Goal: Task Accomplishment & Management: Use online tool/utility

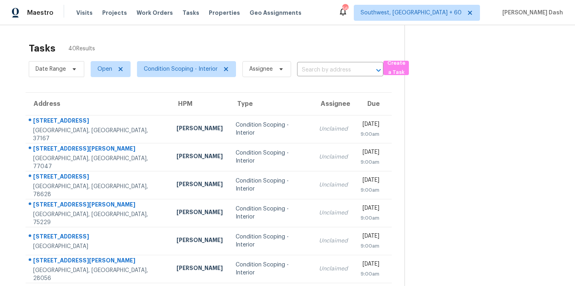
scroll to position [34, 0]
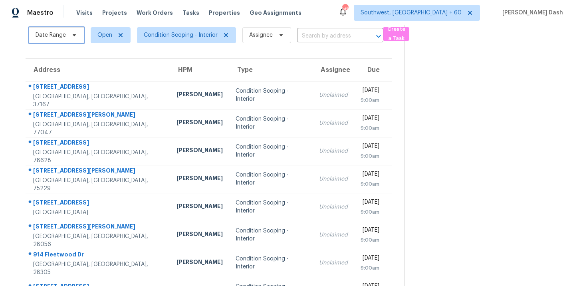
click at [69, 31] on span "Date Range" at bounding box center [57, 35] width 56 height 16
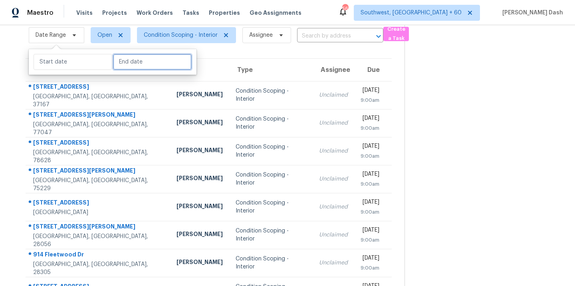
click at [119, 67] on input "text" at bounding box center [152, 62] width 79 height 16
select select "8"
select select "2025"
select select "9"
select select "2025"
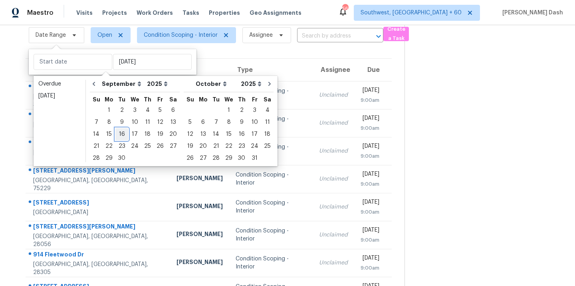
click at [122, 132] on div "16" at bounding box center [121, 134] width 13 height 11
type input "Tue, Sep 16"
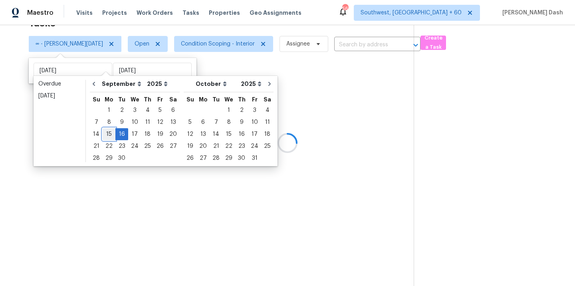
click at [109, 132] on div "15" at bounding box center [109, 134] width 13 height 11
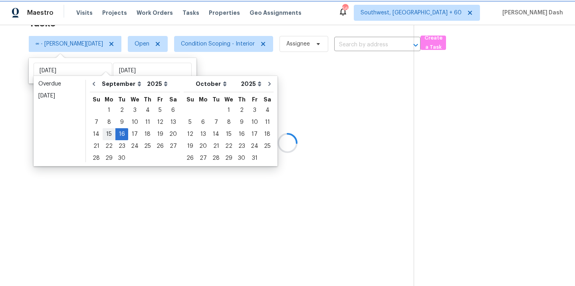
type input "Mon, Sep 15"
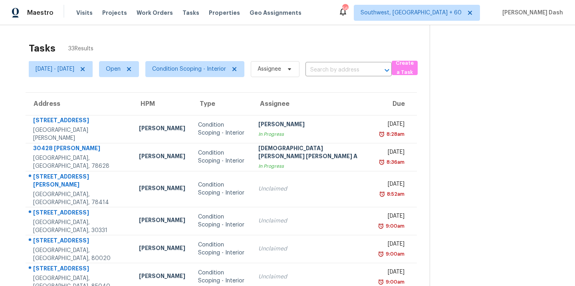
click at [177, 47] on div "Tasks 33 Results" at bounding box center [229, 48] width 401 height 21
click at [202, 71] on span "Condition Scoping - Interior" at bounding box center [189, 69] width 74 height 8
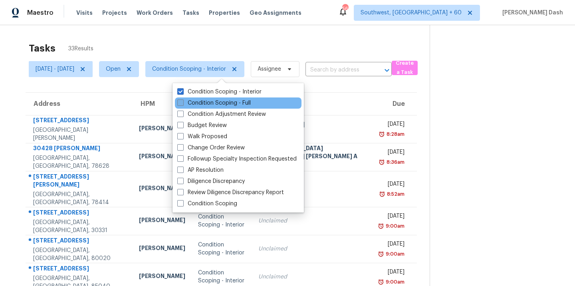
click at [208, 99] on label "Condition Scoping - Full" at bounding box center [214, 103] width 74 height 8
click at [183, 99] on input "Condition Scoping - Full" at bounding box center [179, 101] width 5 height 5
checkbox input "true"
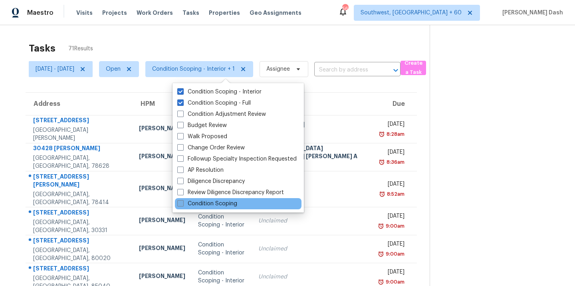
click at [209, 207] on label "Condition Scoping" at bounding box center [207, 204] width 60 height 8
click at [183, 205] on input "Condition Scoping" at bounding box center [179, 202] width 5 height 5
checkbox input "true"
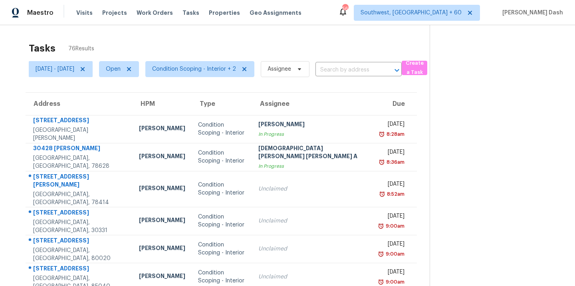
click at [187, 48] on div "Tasks 76 Results" at bounding box center [229, 48] width 401 height 21
click at [199, 74] on span "Condition Scoping - Interior + 2" at bounding box center [199, 69] width 109 height 16
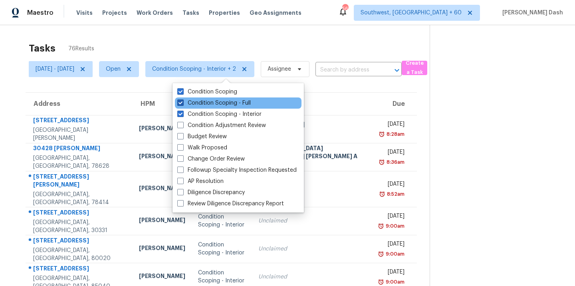
click at [209, 99] on label "Condition Scoping - Full" at bounding box center [214, 103] width 74 height 8
click at [183, 99] on input "Condition Scoping - Full" at bounding box center [179, 101] width 5 height 5
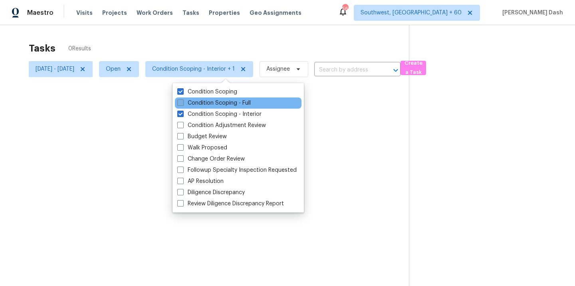
click at [209, 104] on label "Condition Scoping - Full" at bounding box center [214, 103] width 74 height 8
click at [183, 104] on input "Condition Scoping - Full" at bounding box center [179, 101] width 5 height 5
checkbox input "true"
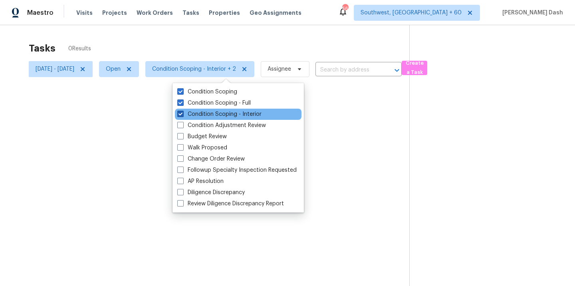
click at [209, 111] on label "Condition Scoping - Interior" at bounding box center [219, 114] width 84 height 8
click at [183, 111] on input "Condition Scoping - Interior" at bounding box center [179, 112] width 5 height 5
checkbox input "false"
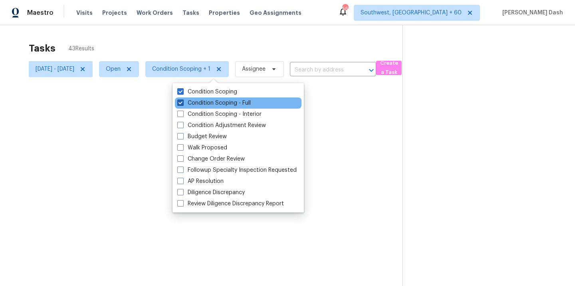
click at [205, 99] on label "Condition Scoping - Full" at bounding box center [214, 103] width 74 height 8
click at [183, 99] on input "Condition Scoping - Full" at bounding box center [179, 101] width 5 height 5
checkbox input "false"
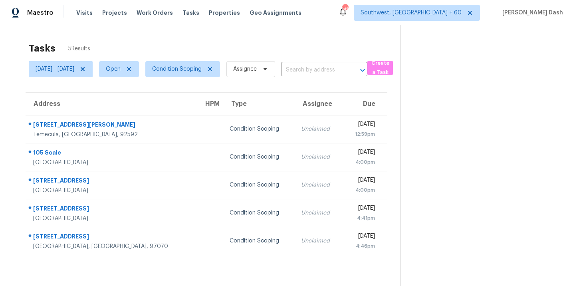
click at [192, 32] on div "Tasks 5 Results Mon, Sep 15 - Tue, Sep 16 Open Condition Scoping Assignee ​ Cre…" at bounding box center [287, 168] width 575 height 286
click at [203, 74] on span "Condition Scoping" at bounding box center [182, 69] width 75 height 16
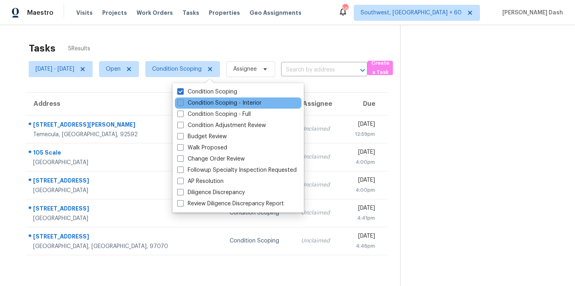
click at [209, 100] on label "Condition Scoping - Interior" at bounding box center [219, 103] width 84 height 8
click at [183, 100] on input "Condition Scoping - Interior" at bounding box center [179, 101] width 5 height 5
checkbox input "true"
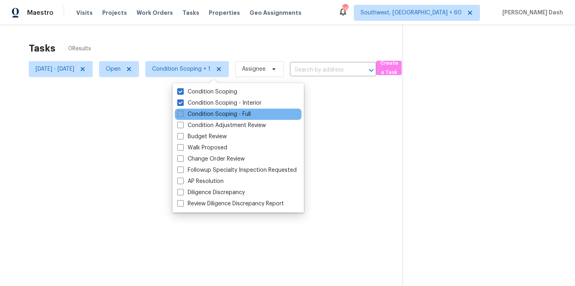
click at [211, 113] on label "Condition Scoping - Full" at bounding box center [214, 114] width 74 height 8
click at [183, 113] on input "Condition Scoping - Full" at bounding box center [179, 112] width 5 height 5
checkbox input "true"
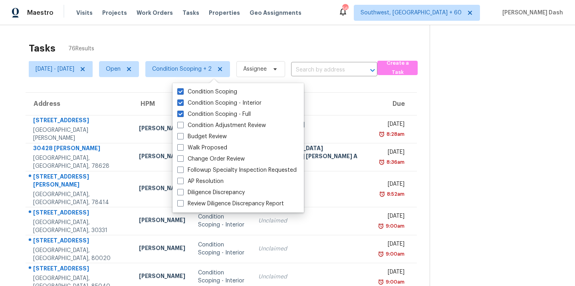
click at [191, 41] on div "Tasks 76 Results" at bounding box center [229, 48] width 401 height 21
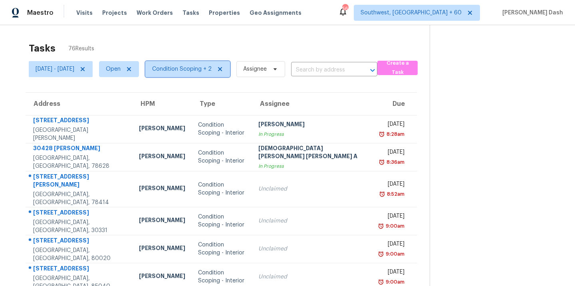
click at [193, 64] on span "Condition Scoping + 2" at bounding box center [187, 69] width 85 height 16
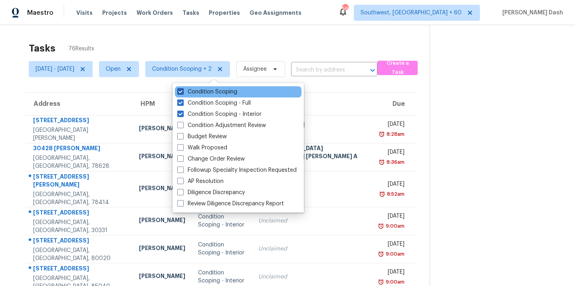
click at [204, 93] on label "Condition Scoping" at bounding box center [207, 92] width 60 height 8
click at [183, 93] on input "Condition Scoping" at bounding box center [179, 90] width 5 height 5
checkbox input "false"
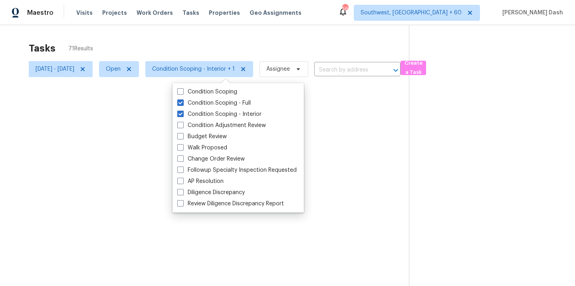
click at [197, 54] on div "Tasks 71 Results" at bounding box center [219, 48] width 380 height 21
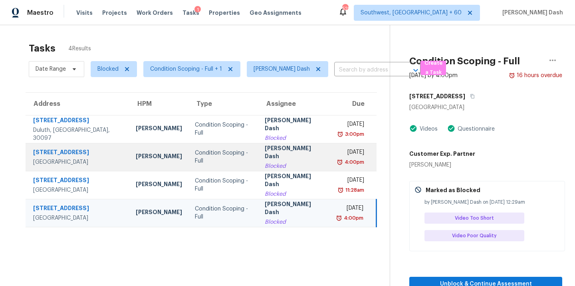
click at [57, 163] on div "[GEOGRAPHIC_DATA]" at bounding box center [78, 162] width 90 height 8
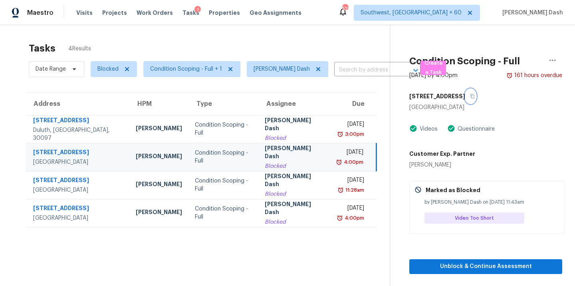
click at [473, 97] on icon "button" at bounding box center [472, 96] width 5 height 5
